Goal: Go to known website: Access a specific website the user already knows

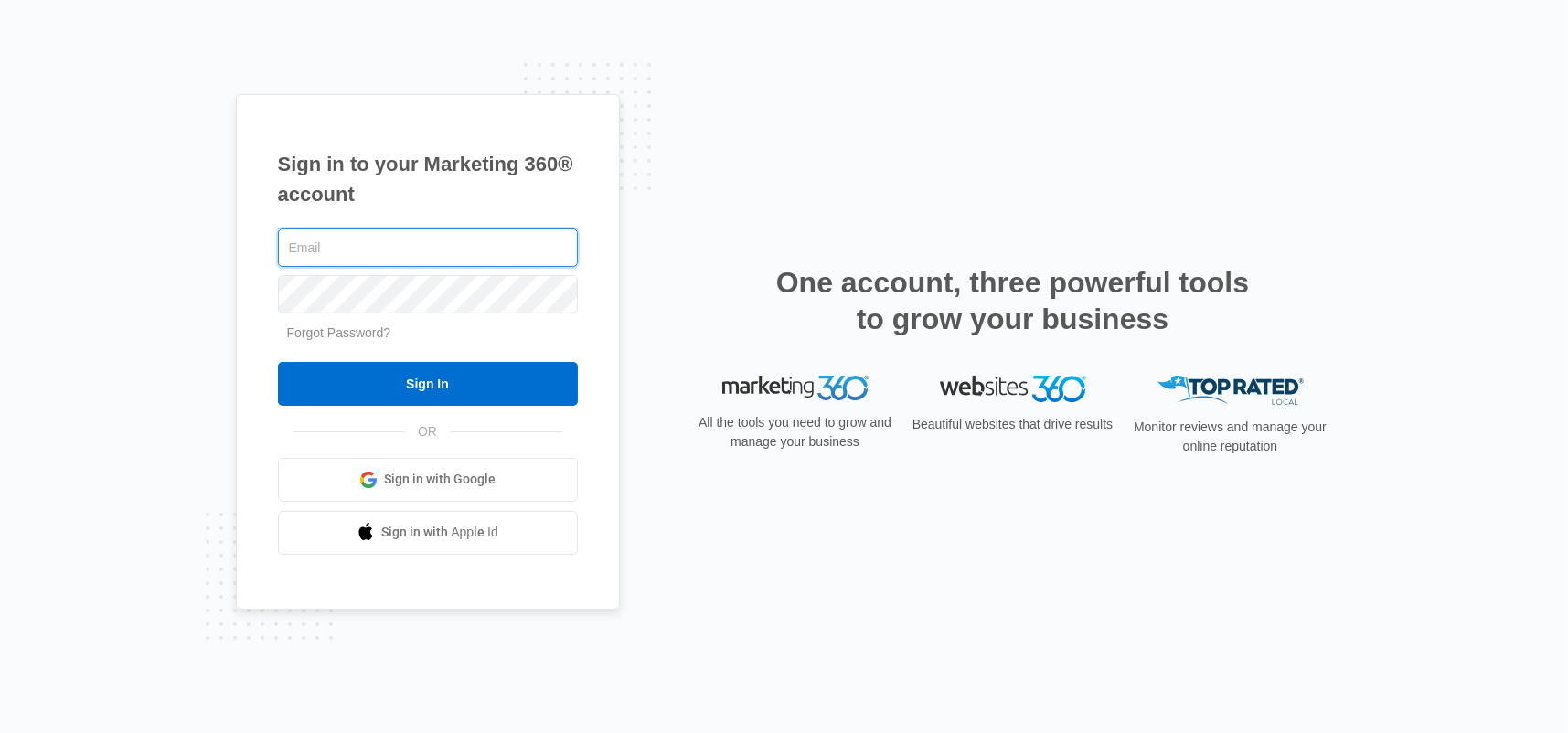
click at [396, 263] on input "text" at bounding box center [427, 248] width 300 height 39
type input "[PERSON_NAME][EMAIL_ADDRESS][DOMAIN_NAME]"
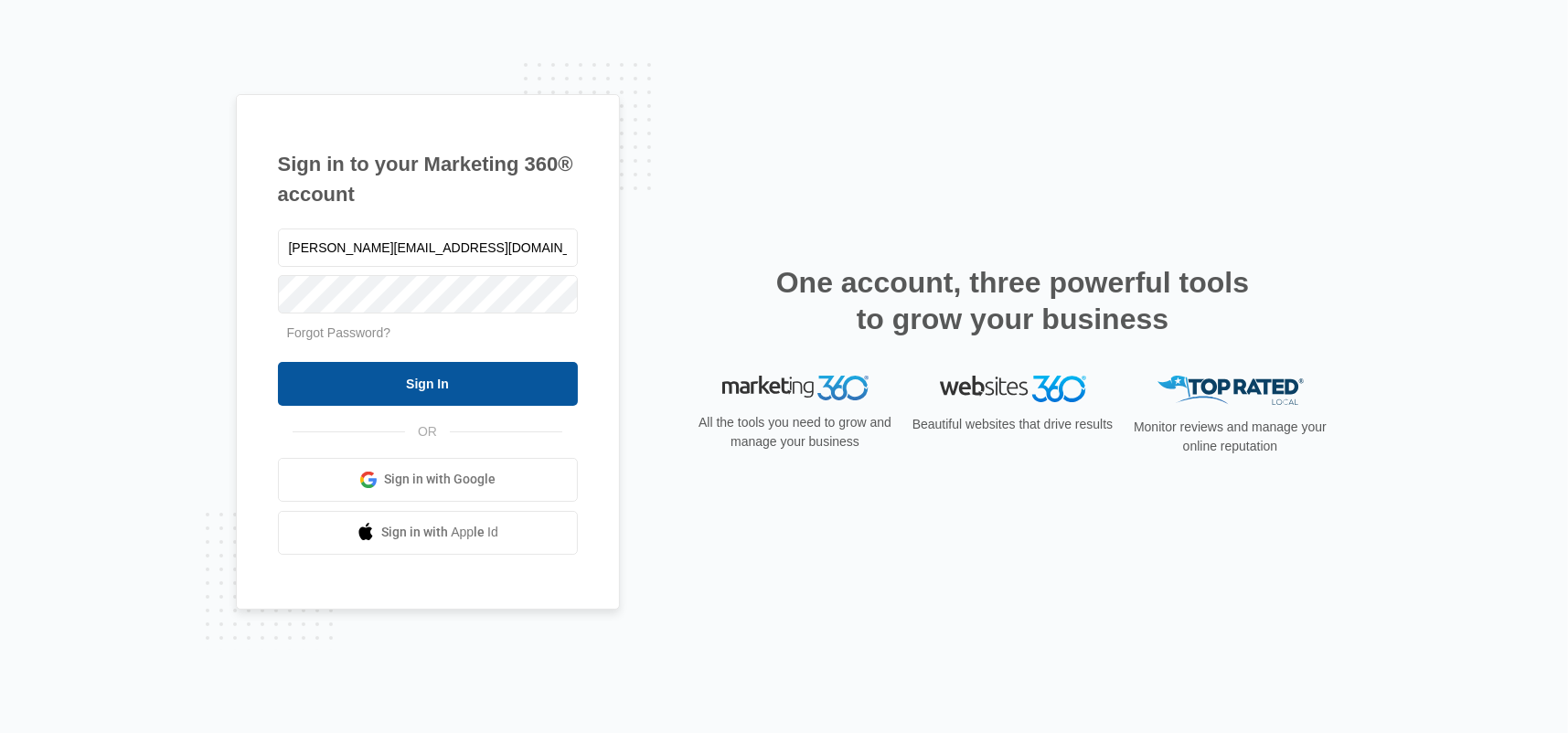
click at [459, 385] on input "Sign In" at bounding box center [427, 384] width 300 height 44
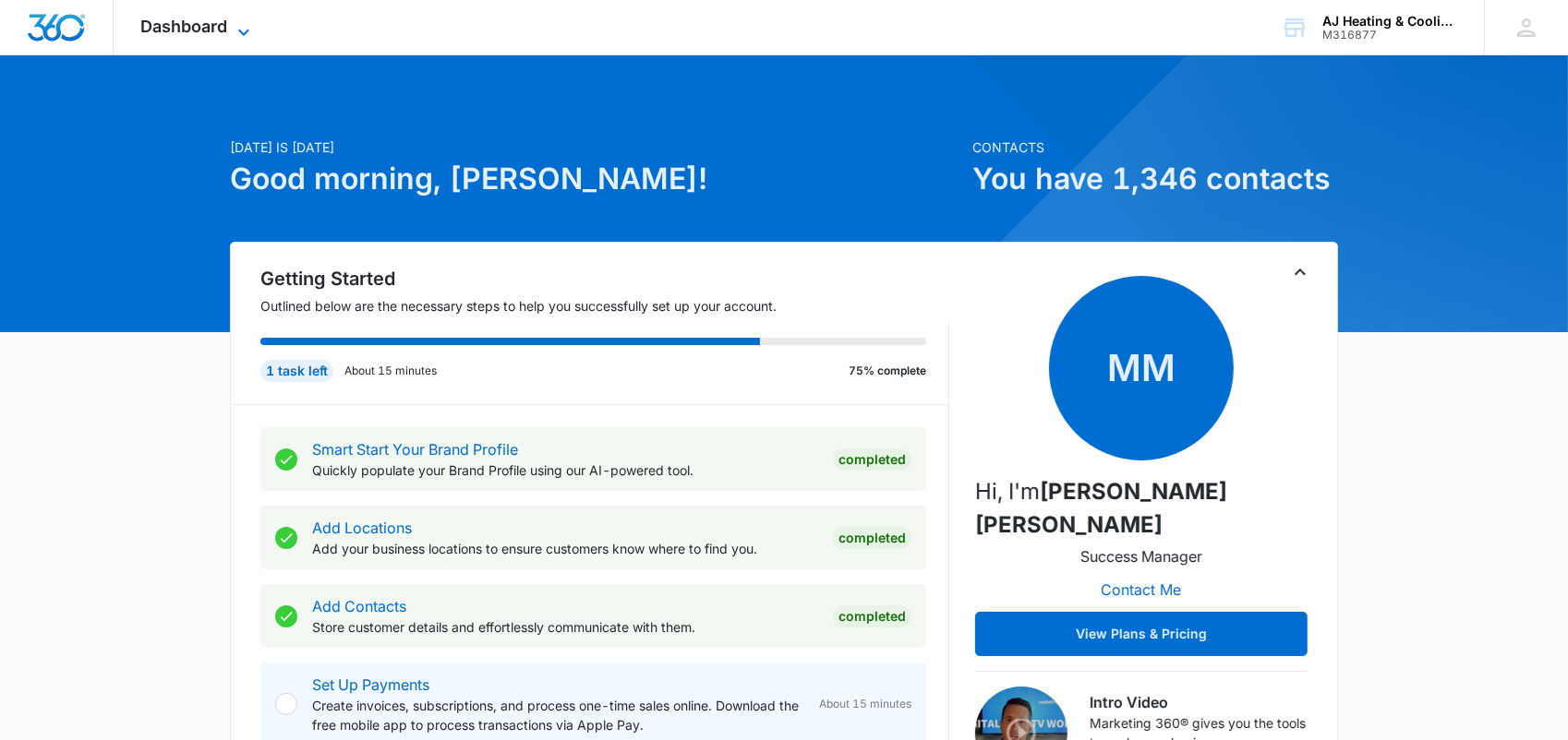
click at [215, 31] on span "Dashboard" at bounding box center [184, 26] width 87 height 20
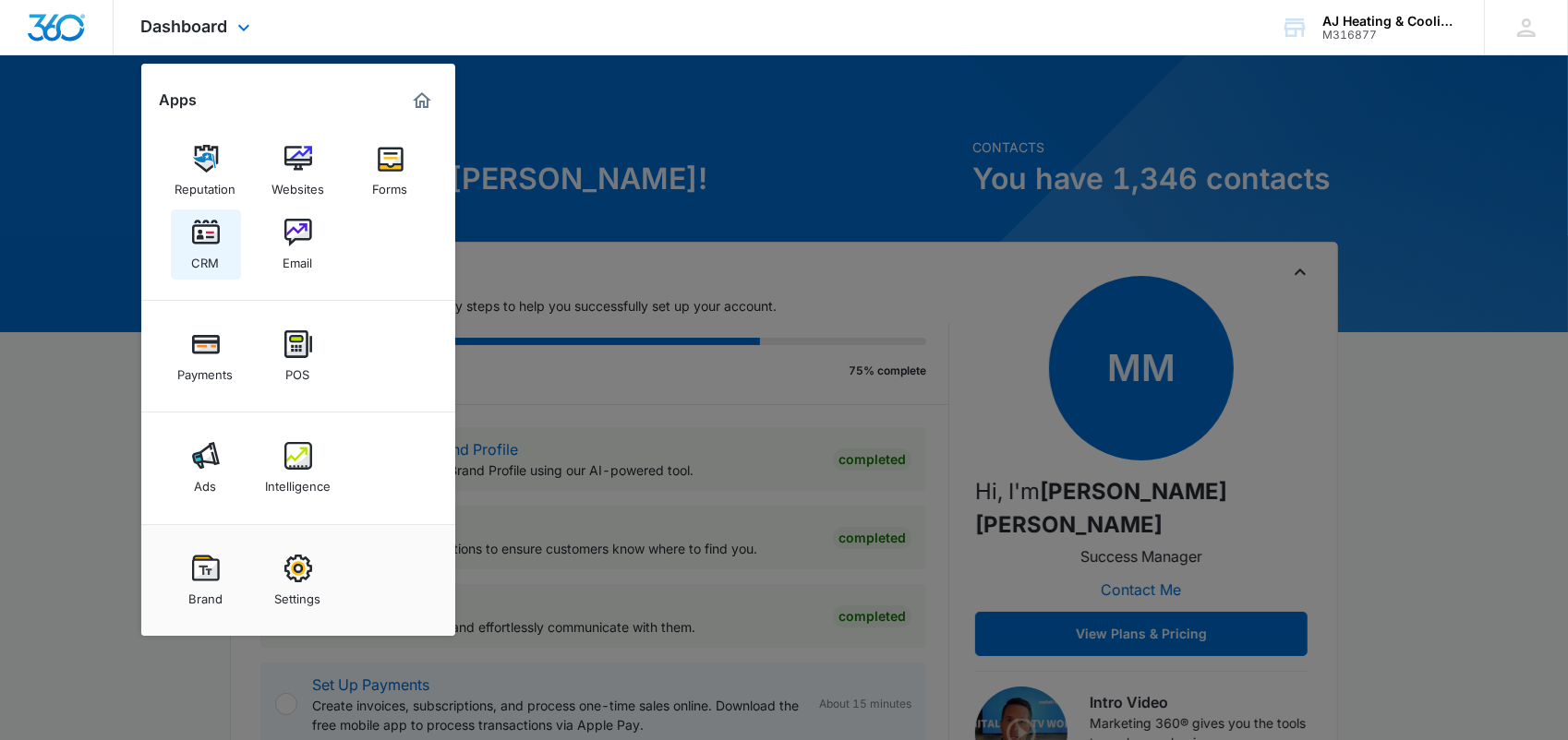
click at [209, 266] on div "CRM" at bounding box center [206, 259] width 28 height 24
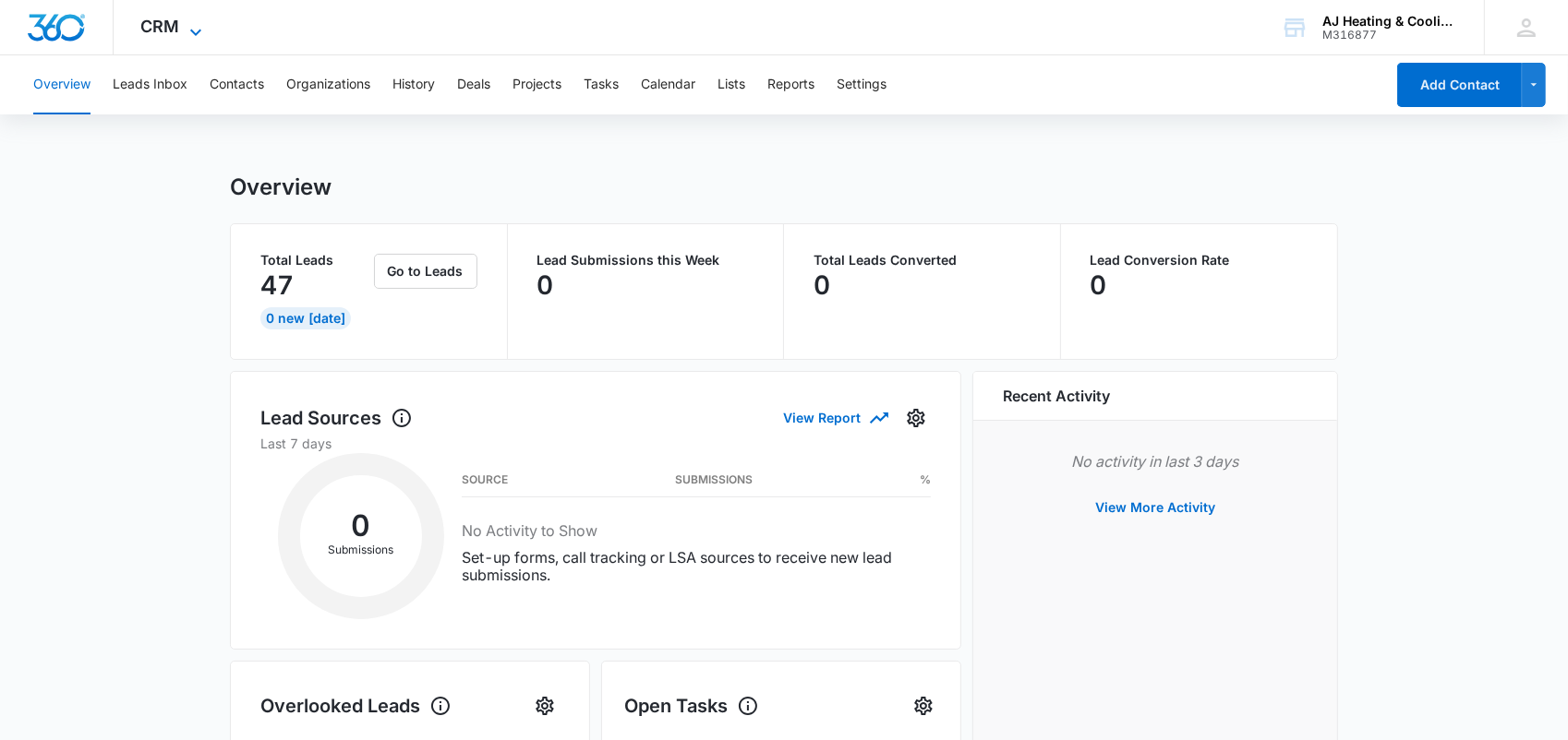
click at [187, 32] on icon at bounding box center [196, 33] width 22 height 22
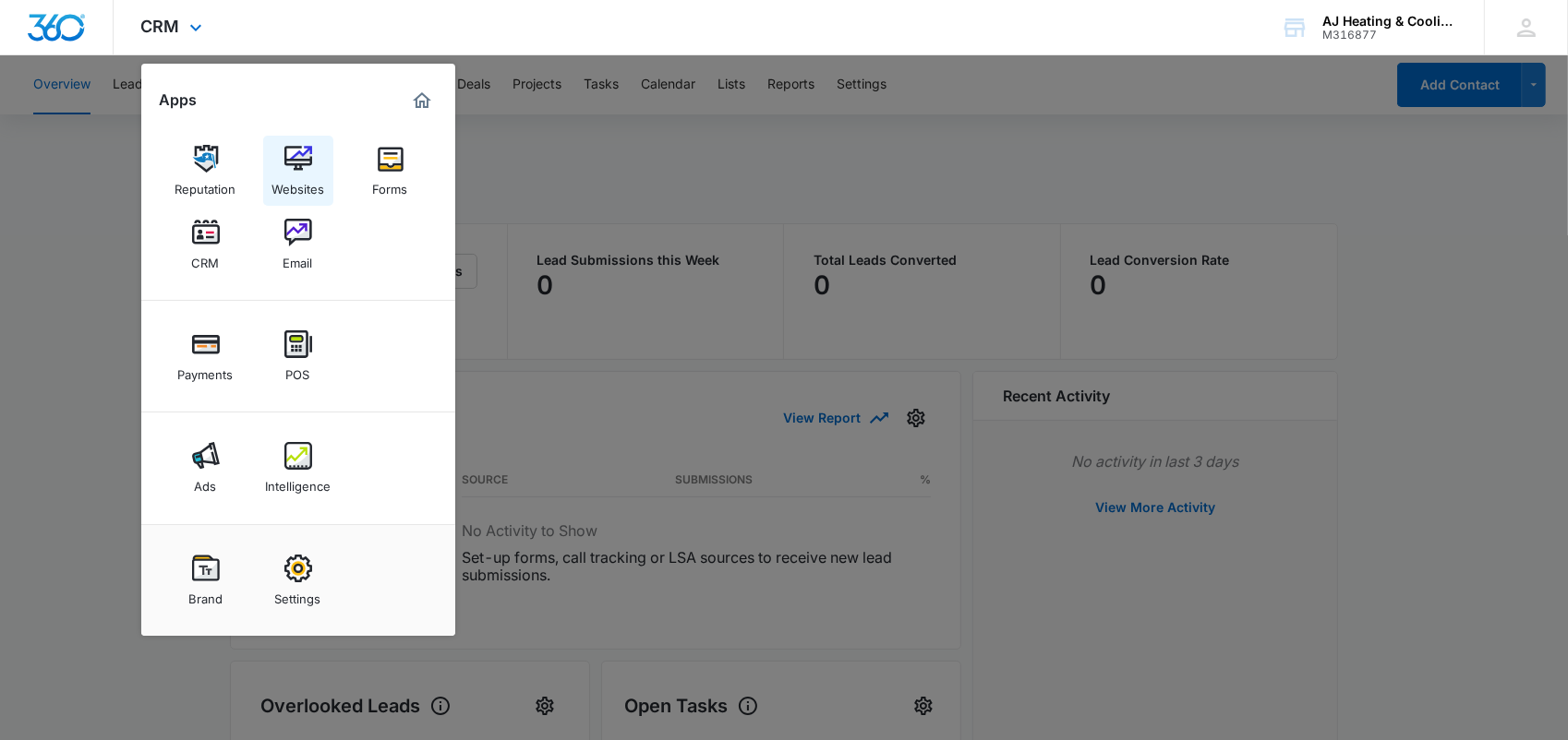
click at [292, 183] on div "Websites" at bounding box center [298, 184] width 53 height 24
